Goal: Task Accomplishment & Management: Use online tool/utility

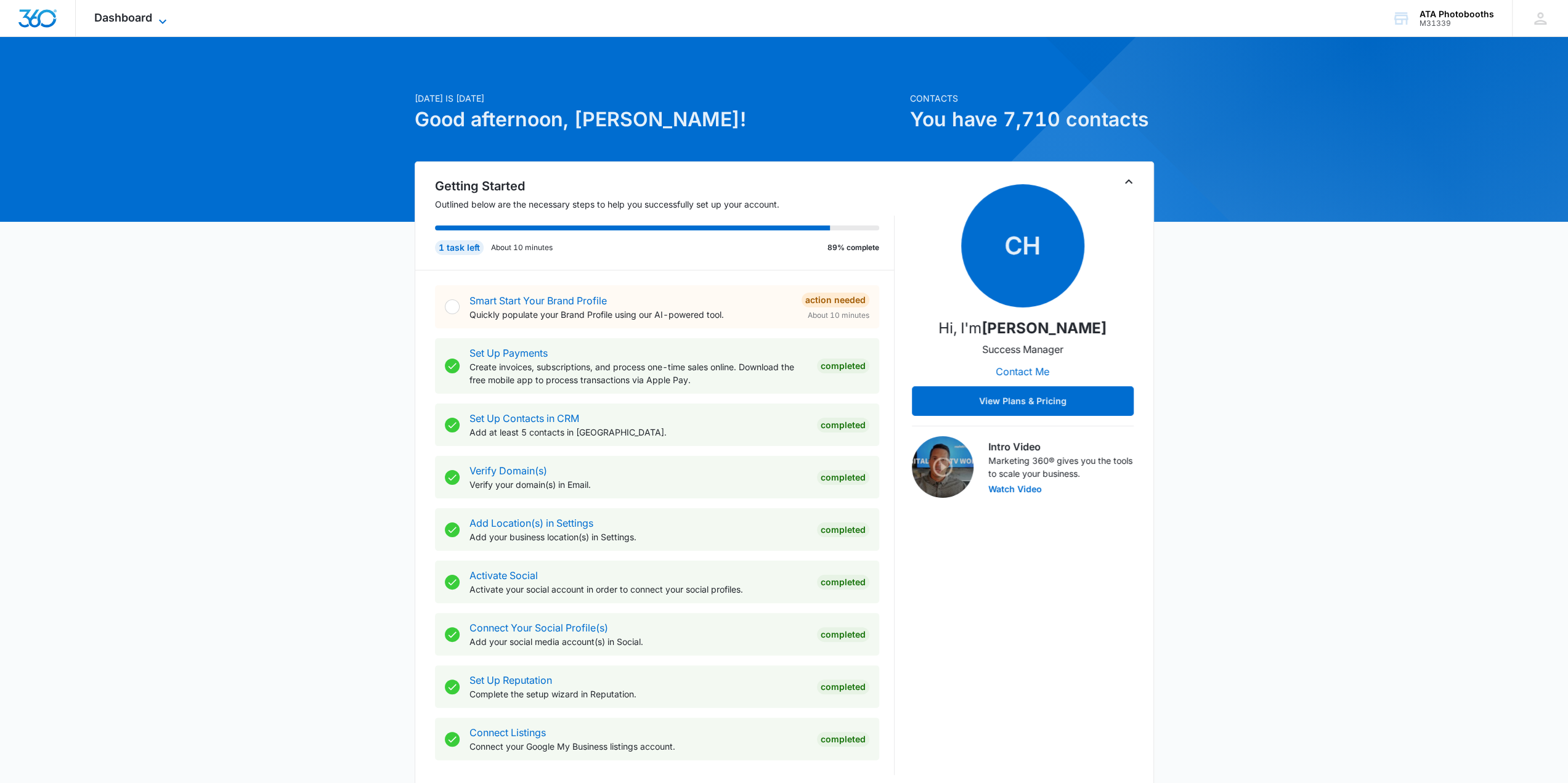
click at [160, 16] on icon at bounding box center [162, 21] width 15 height 15
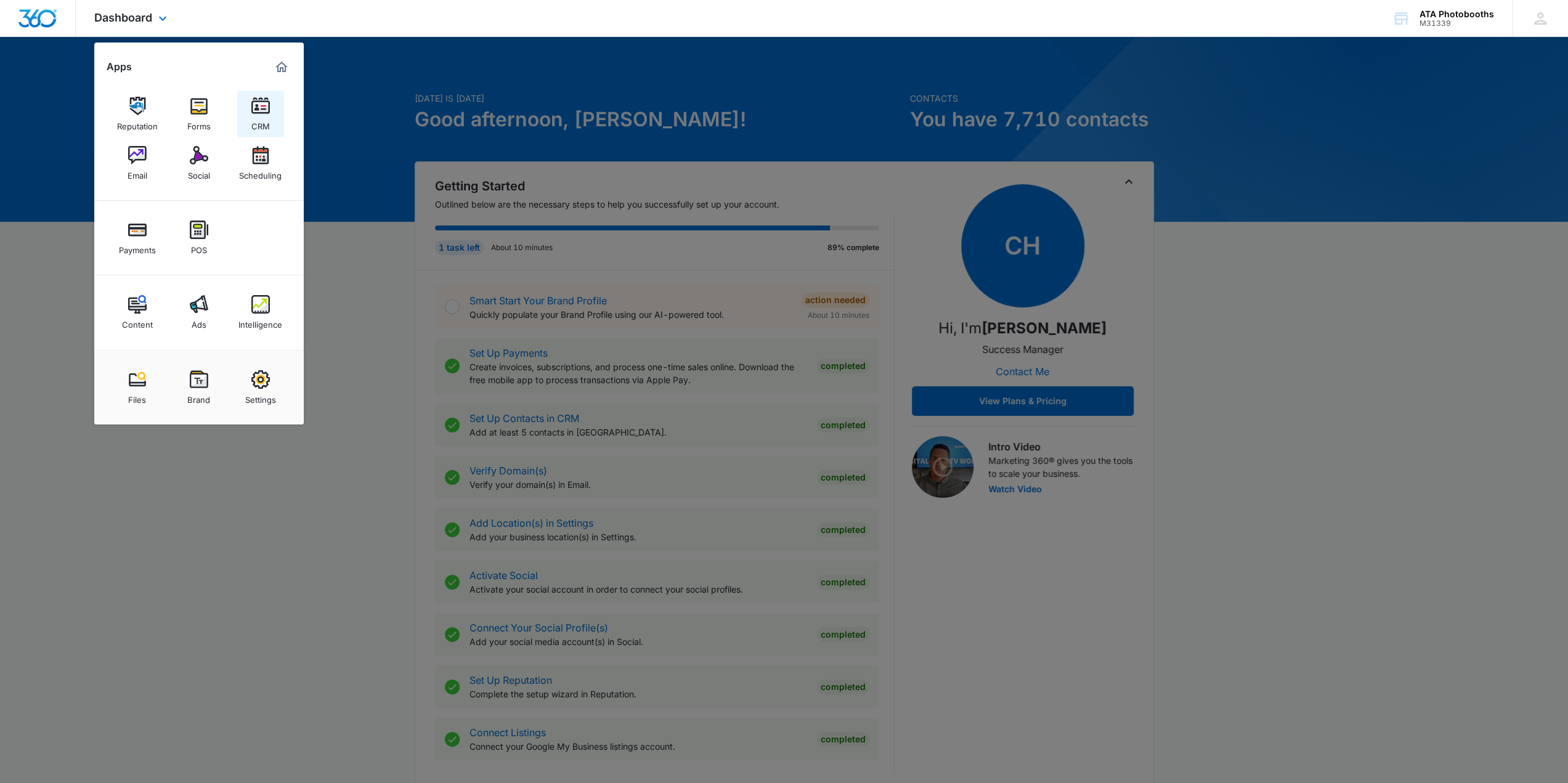
click at [266, 110] on img at bounding box center [261, 106] width 18 height 18
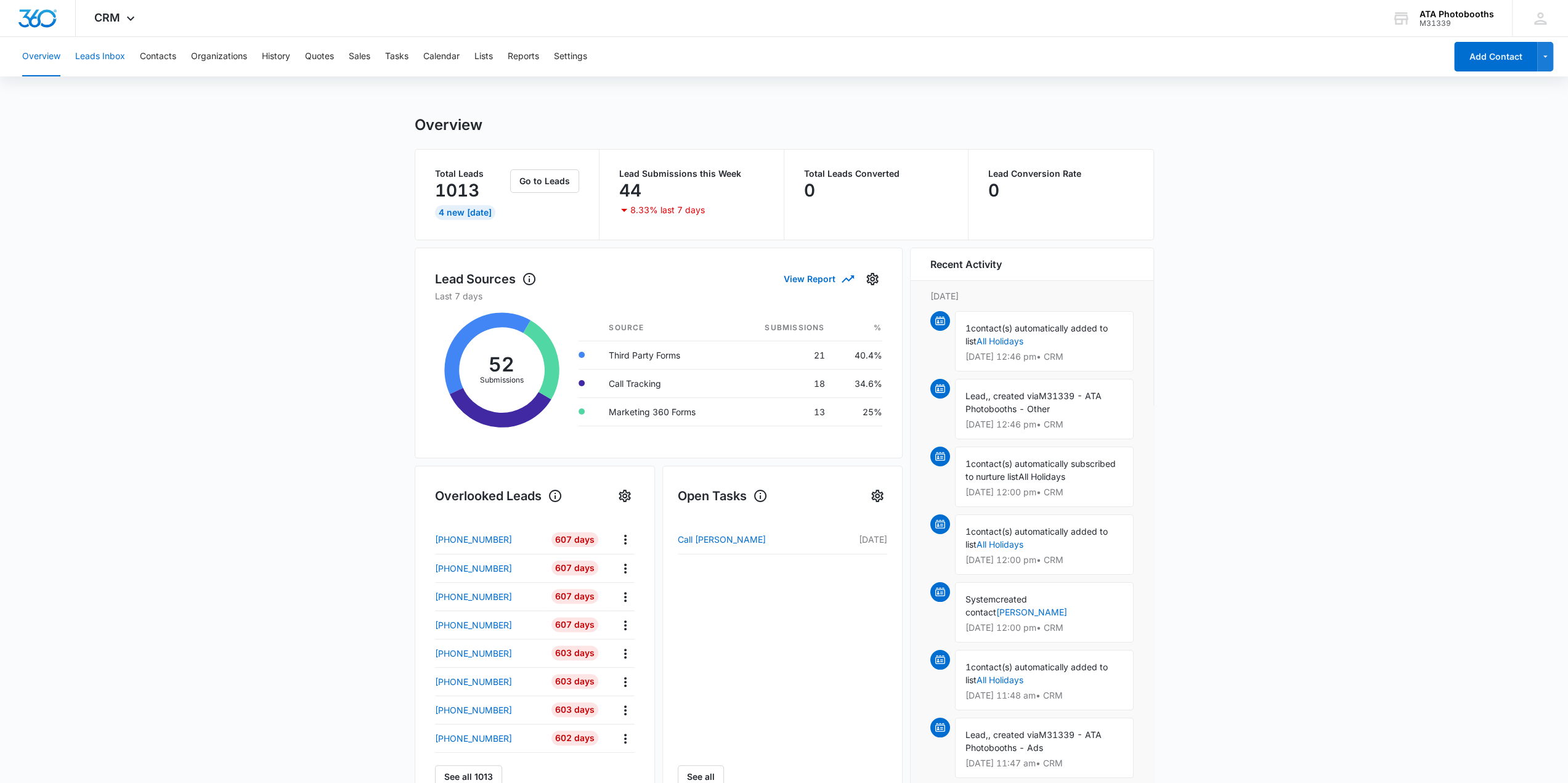
click at [100, 57] on button "Leads Inbox" at bounding box center [100, 57] width 50 height 39
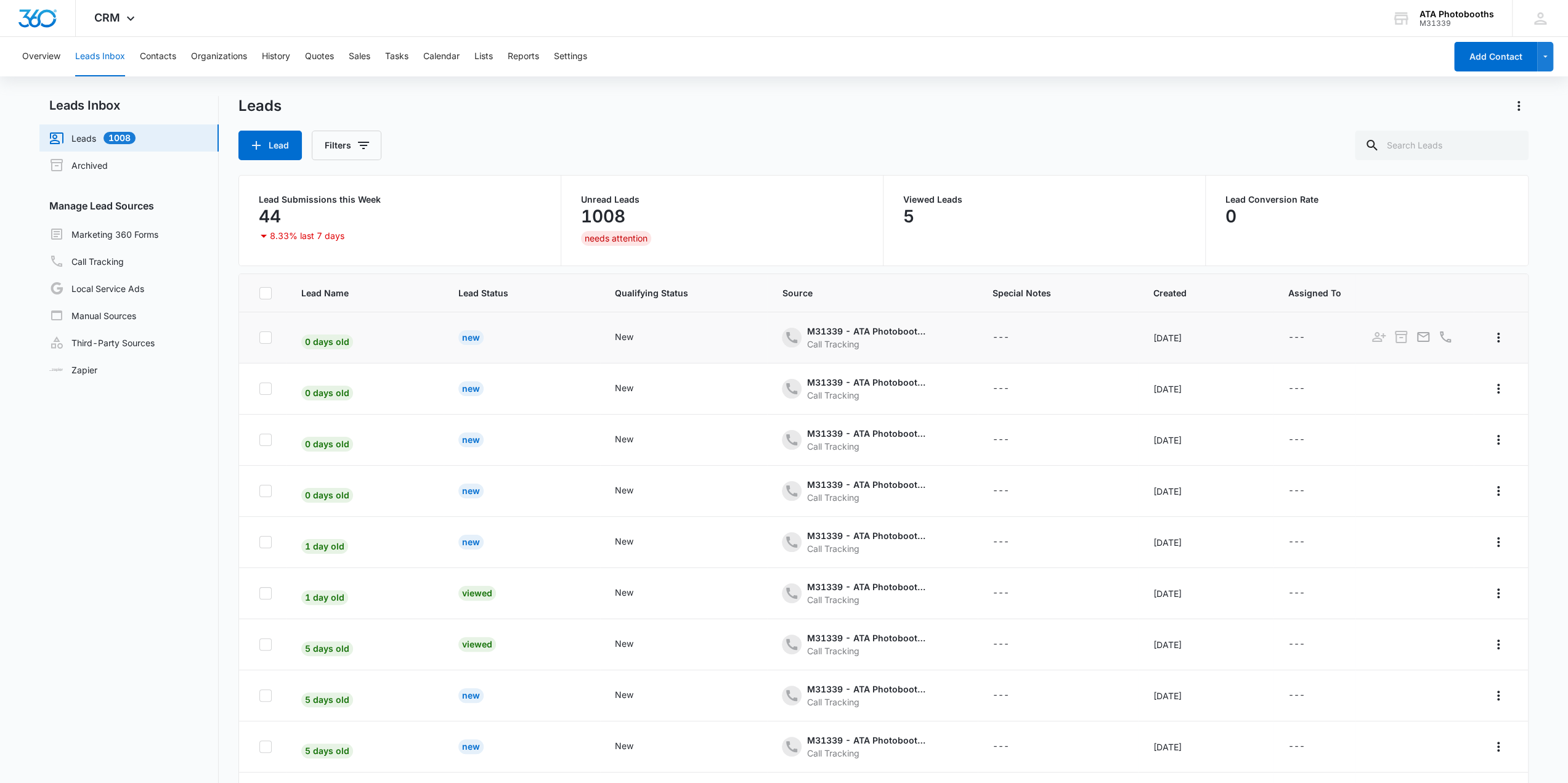
click at [472, 336] on div "New" at bounding box center [471, 337] width 25 height 15
